Goal: Find specific page/section: Find specific page/section

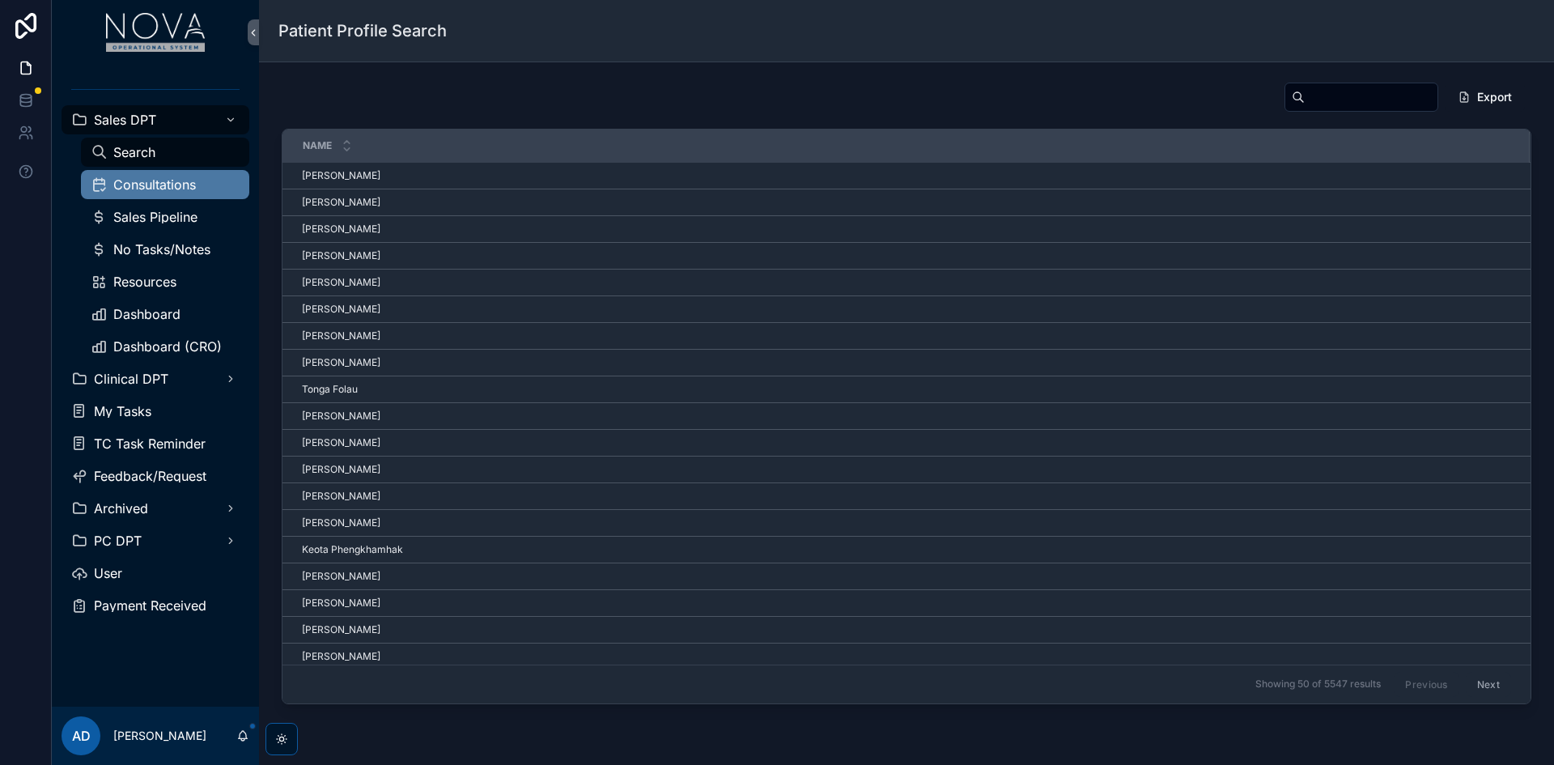
click at [135, 180] on span "Consultations" at bounding box center [154, 184] width 83 height 13
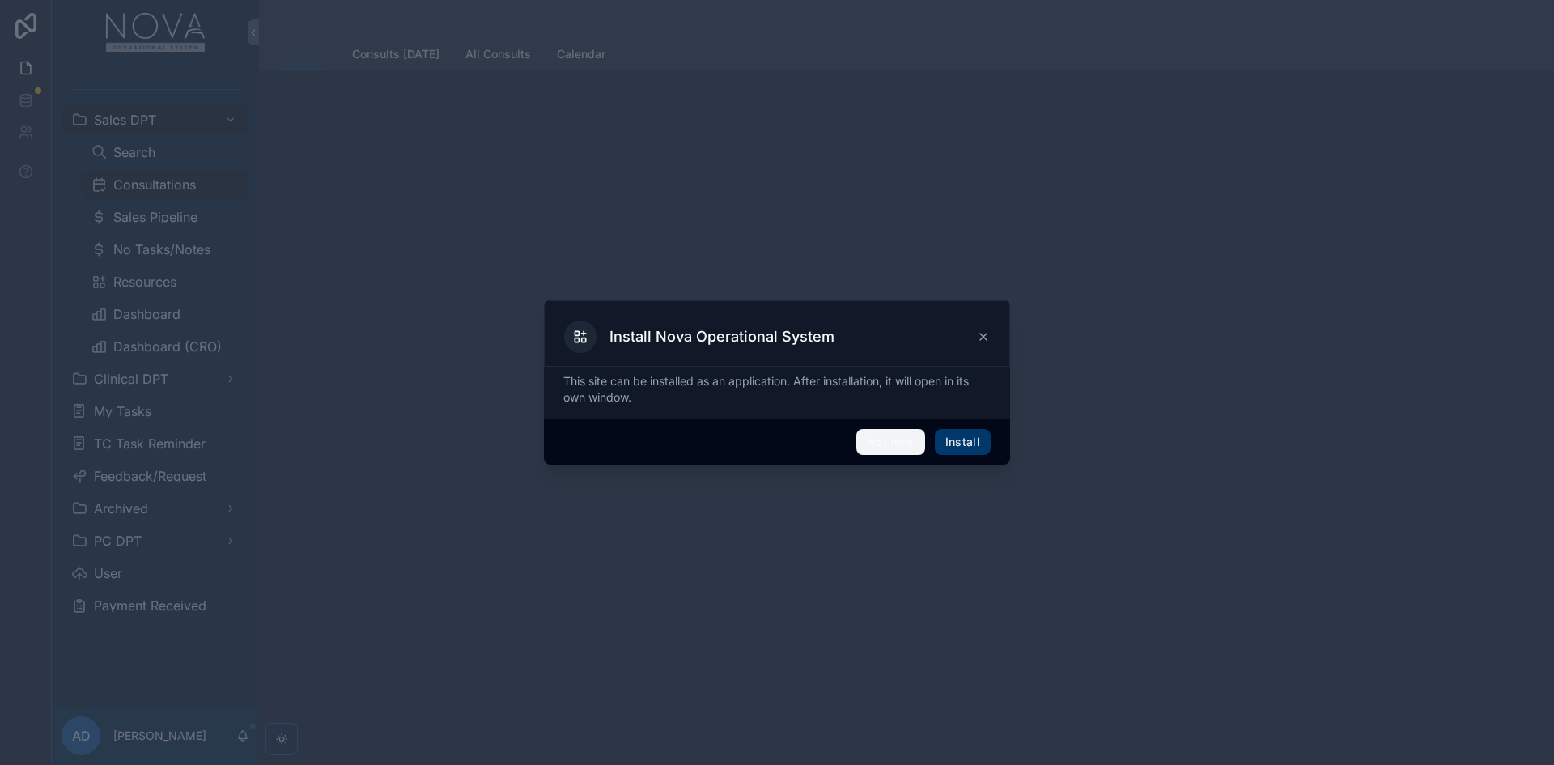
click at [898, 444] on button "Not now" at bounding box center [890, 442] width 68 height 26
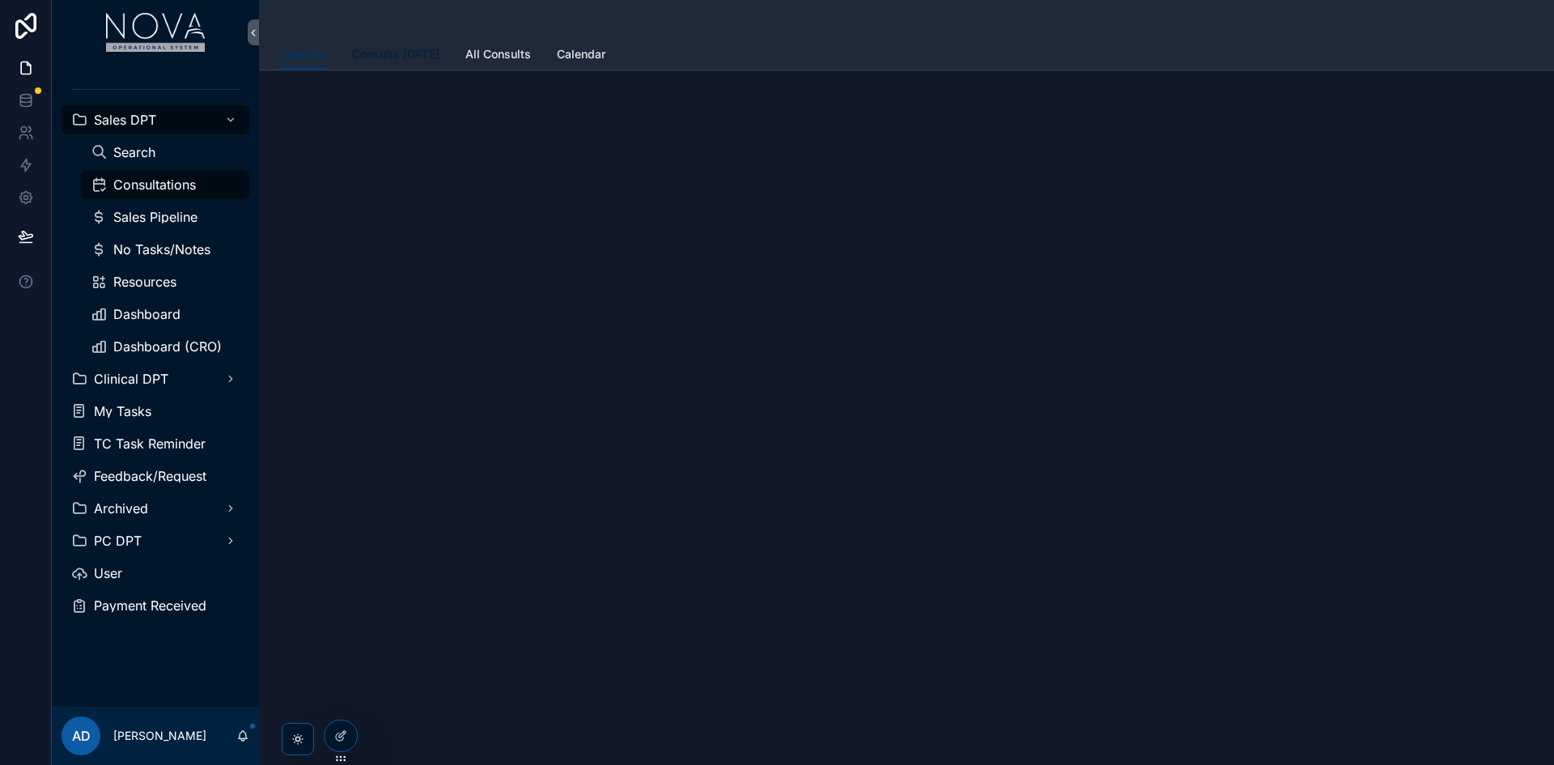
click at [374, 53] on span "Consults [DATE]" at bounding box center [395, 54] width 87 height 16
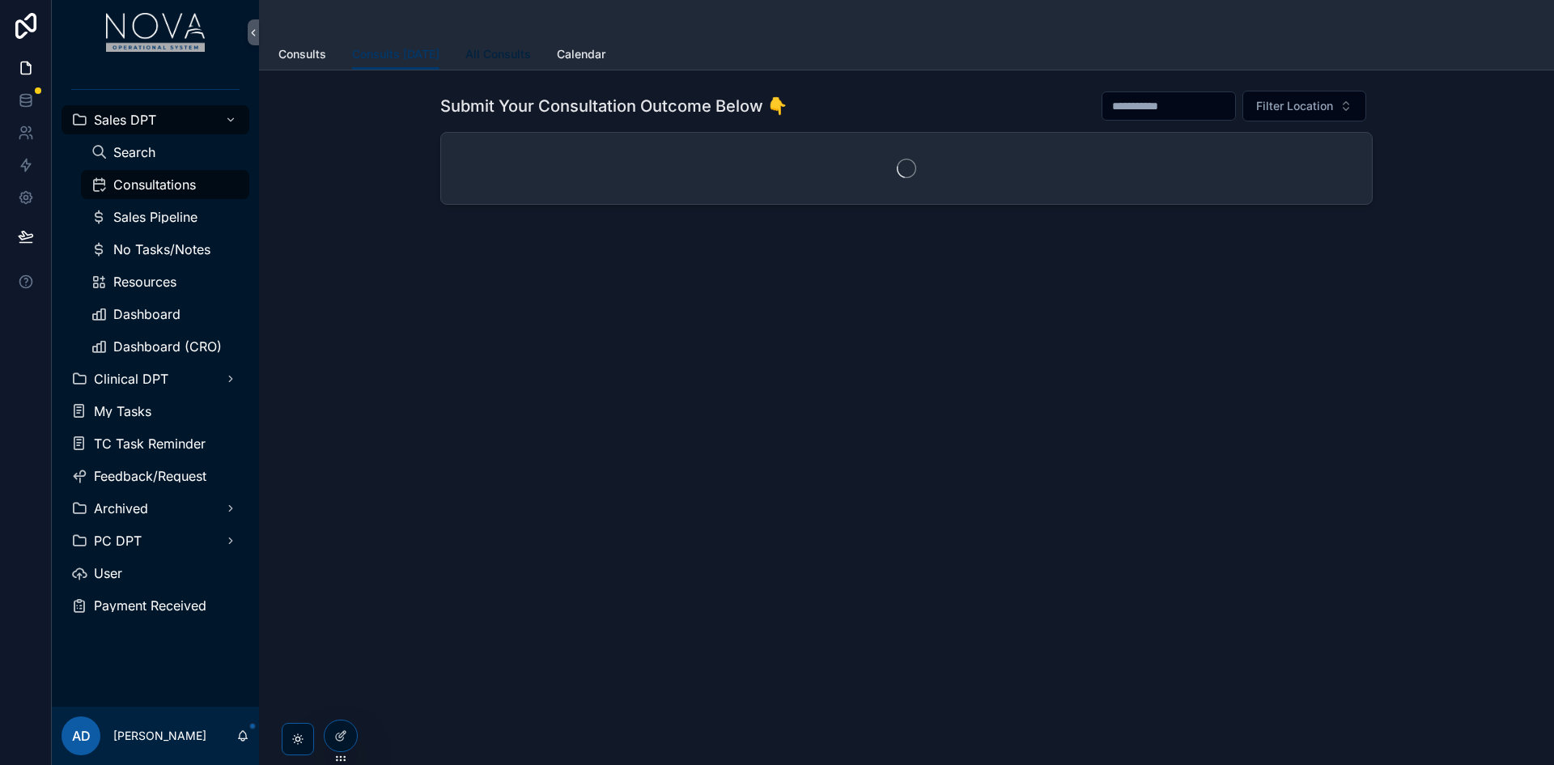
click at [516, 55] on span "All Consults" at bounding box center [498, 54] width 66 height 16
